Goal: Information Seeking & Learning: Learn about a topic

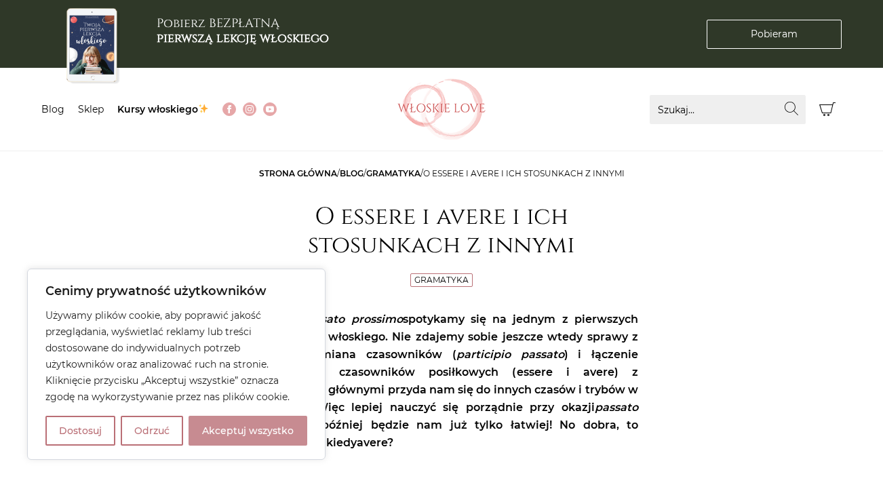
click at [239, 428] on button "Akceptuj wszystko" at bounding box center [247, 431] width 119 height 30
checkbox input "true"
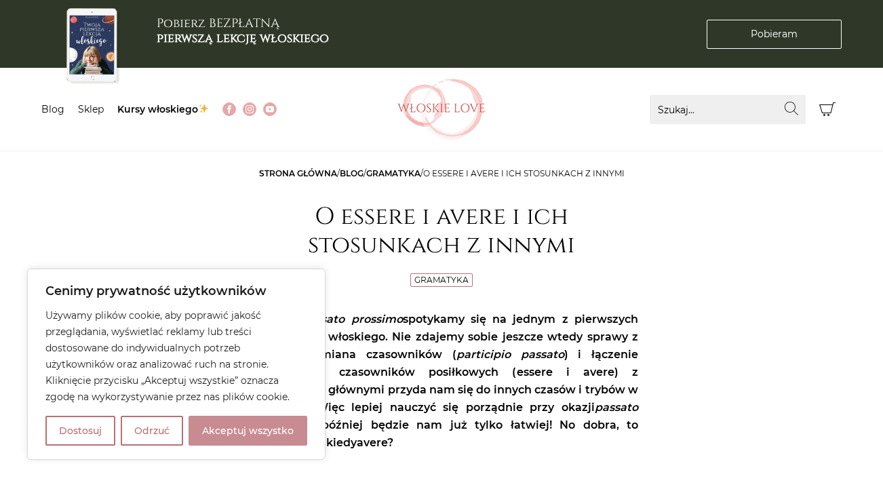
checkbox input "true"
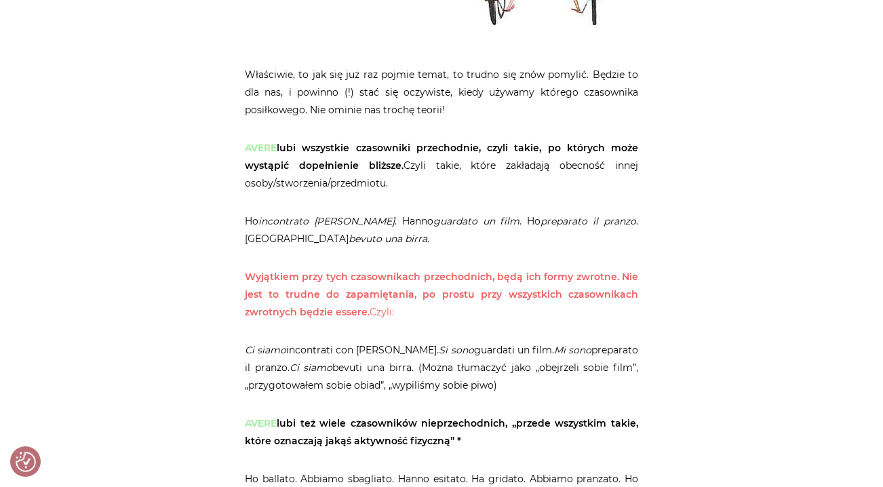
scroll to position [611, 0]
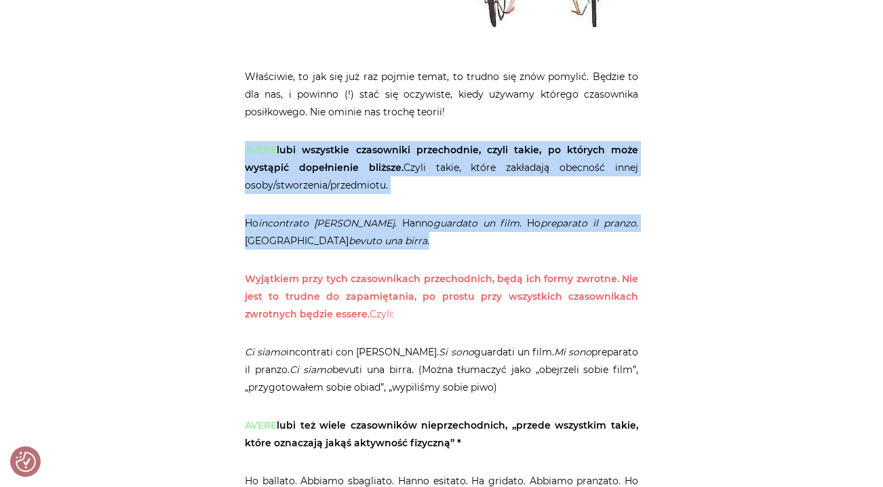
drag, startPoint x: 244, startPoint y: 149, endPoint x: 372, endPoint y: 241, distance: 157.4
copy article "AVERE lubi wszystkie czasowniki przechodnie, czyli takie, po których może wystą…"
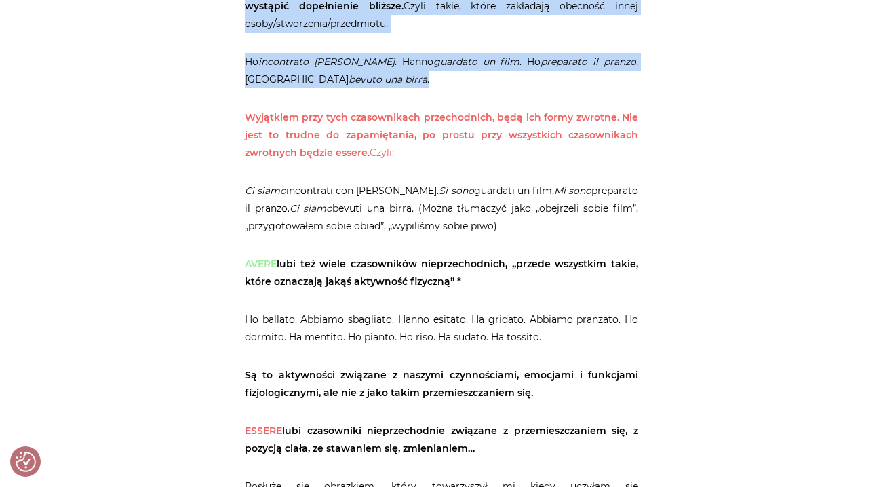
scroll to position [779, 0]
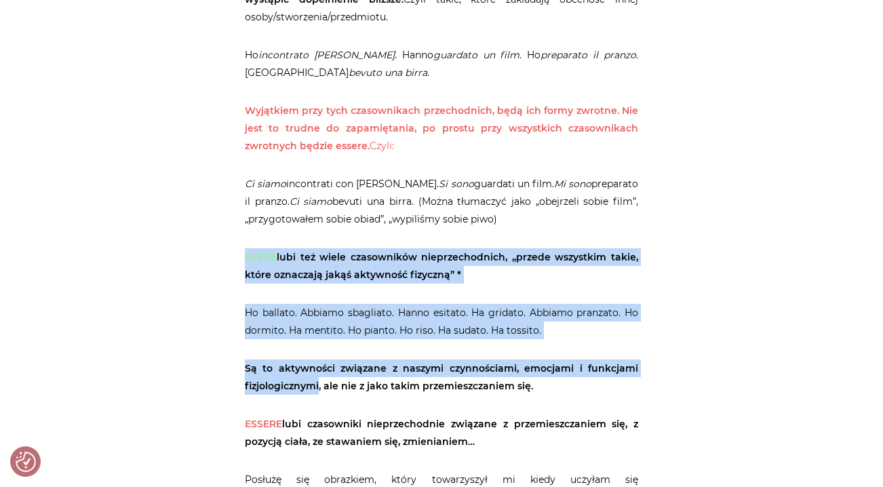
drag, startPoint x: 244, startPoint y: 256, endPoint x: 319, endPoint y: 383, distance: 147.4
copy article "AVERE lubi też wiele czasowników nieprzechodnich, „przede wszystkim takie, któr…"
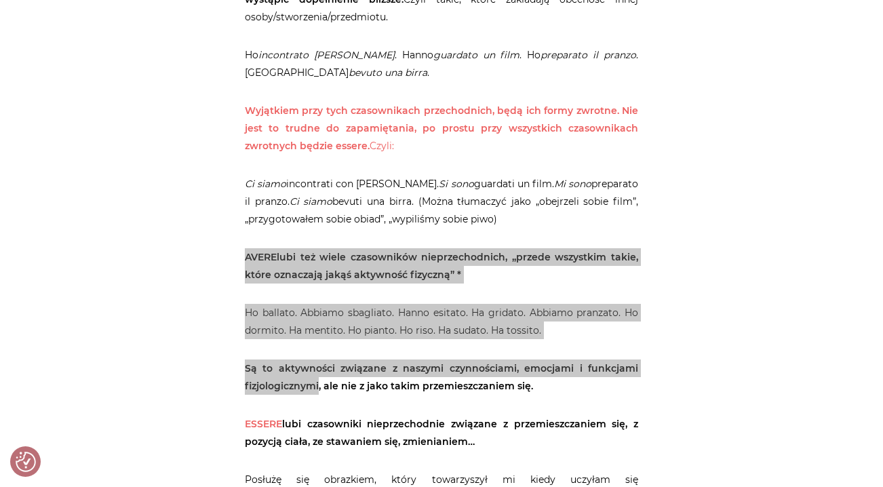
drag, startPoint x: 645, startPoint y: 486, endPoint x: 23, endPoint y: 338, distance: 639.7
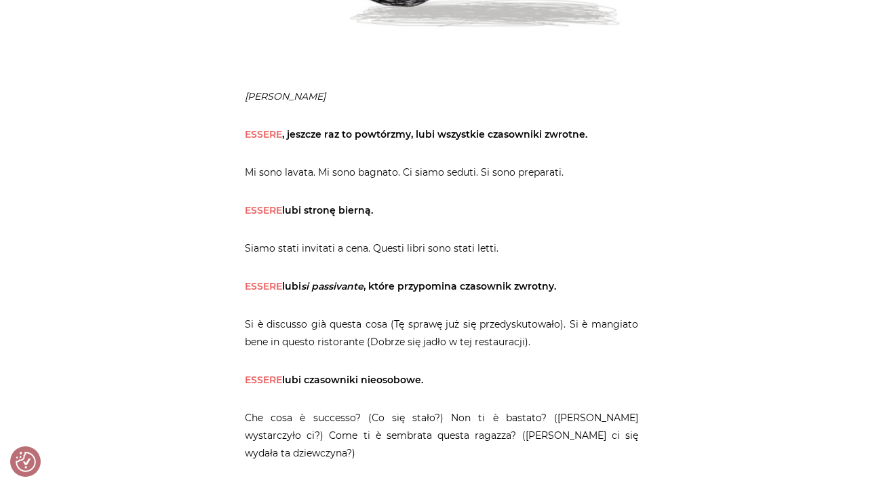
scroll to position [2250, 0]
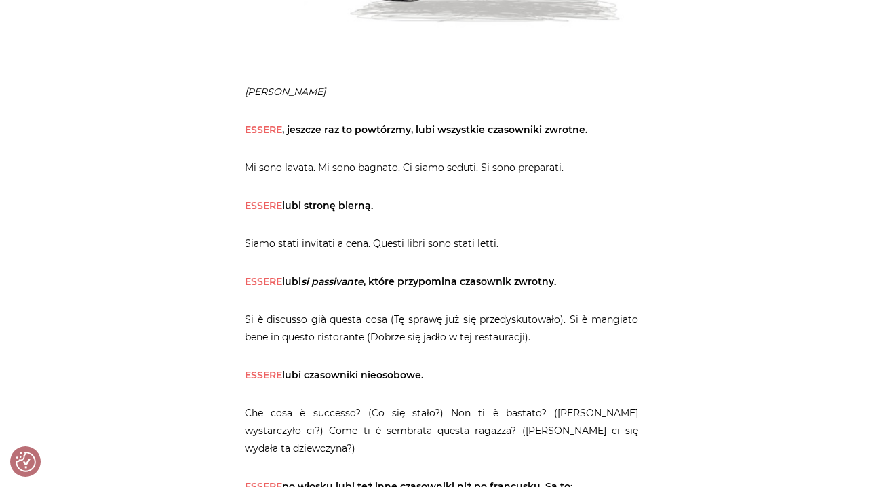
drag, startPoint x: 429, startPoint y: 374, endPoint x: 244, endPoint y: 371, distance: 185.1
click at [244, 371] on div "Strona główna / Blog / Gramatyka / O essere i avere i ich stosunkach z innymi O…" at bounding box center [441, 385] width 407 height 4943
copy strong "ESSERE lubi czasowniki nieosobowe."
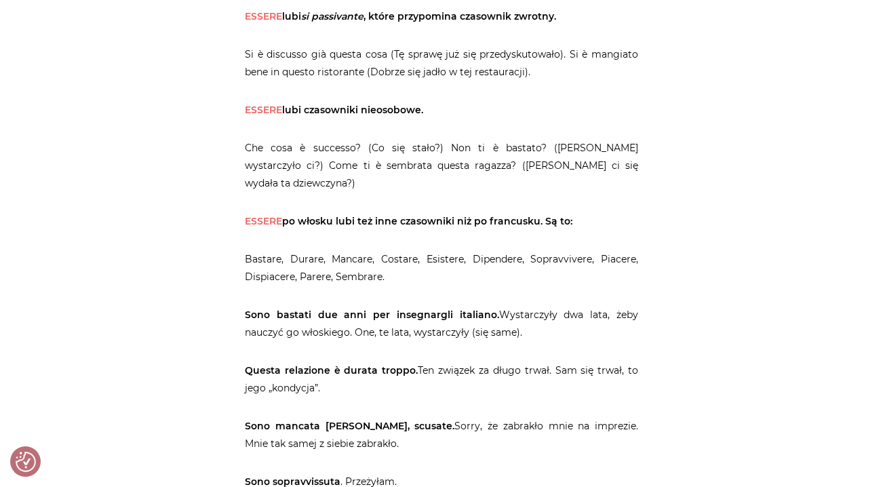
scroll to position [2330, 0]
